Goal: Task Accomplishment & Management: Use online tool/utility

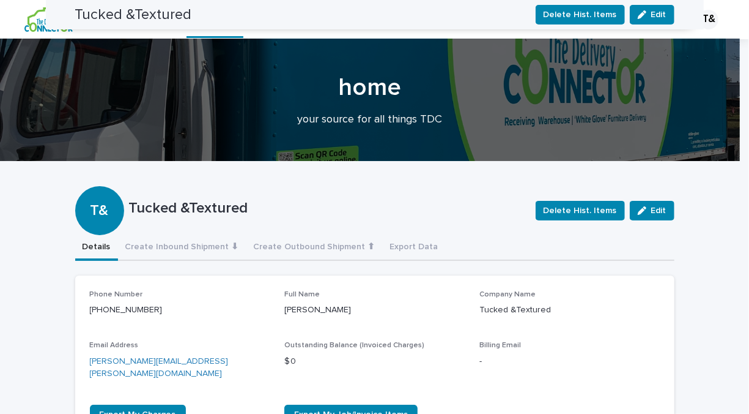
scroll to position [373, 0]
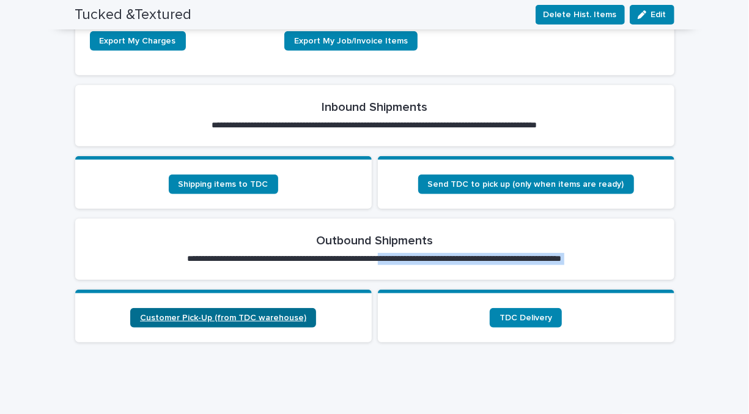
click at [239, 303] on div "**********" at bounding box center [375, 390] width 600 height 977
drag, startPoint x: 239, startPoint y: 303, endPoint x: 228, endPoint y: 304, distance: 11.0
click at [228, 313] on span "Customer Pick-Up (from TDC warehouse)" at bounding box center [223, 317] width 166 height 9
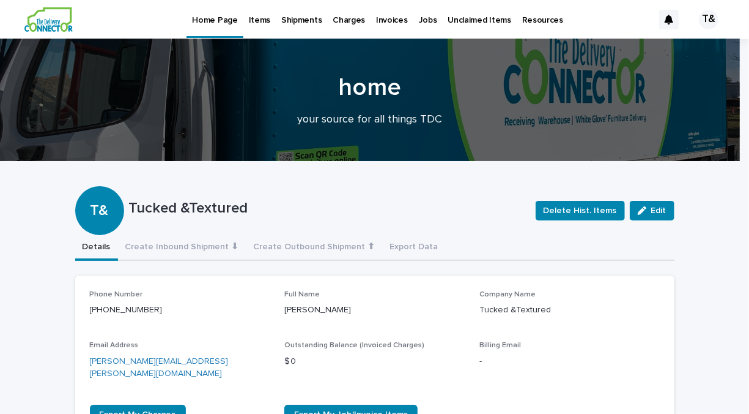
click at [652, 351] on div "Billing Email -" at bounding box center [570, 359] width 180 height 36
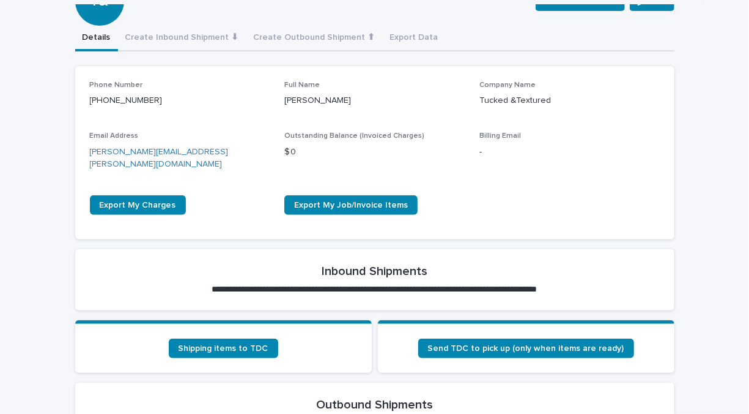
scroll to position [199, 0]
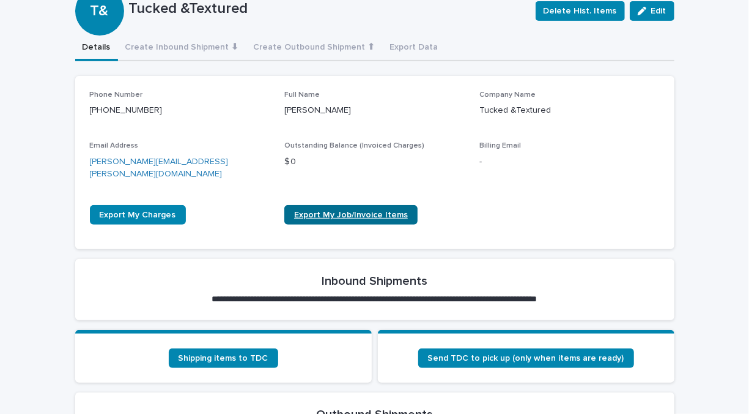
click at [343, 210] on span "Export My Job/Invoice Items" at bounding box center [351, 214] width 114 height 9
click at [338, 54] on button "Create Outbound Shipment ⬆" at bounding box center [315, 48] width 136 height 26
